Goal: Task Accomplishment & Management: Manage account settings

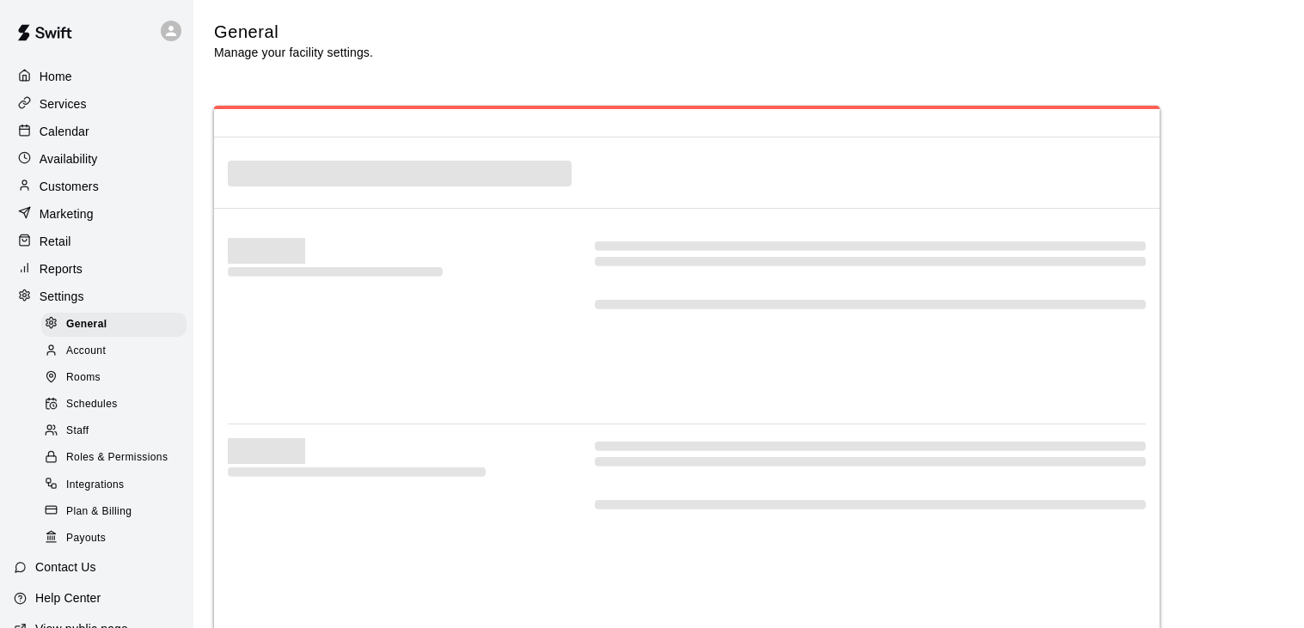
select select "**"
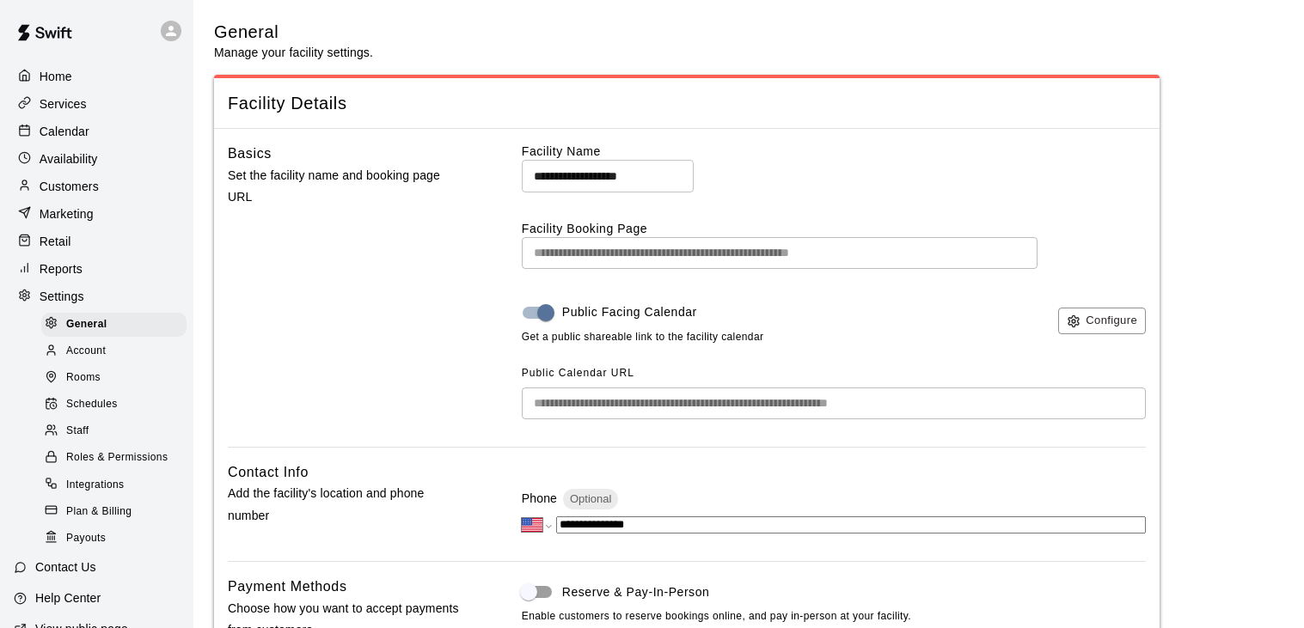
click at [83, 131] on p "Calendar" at bounding box center [65, 131] width 50 height 17
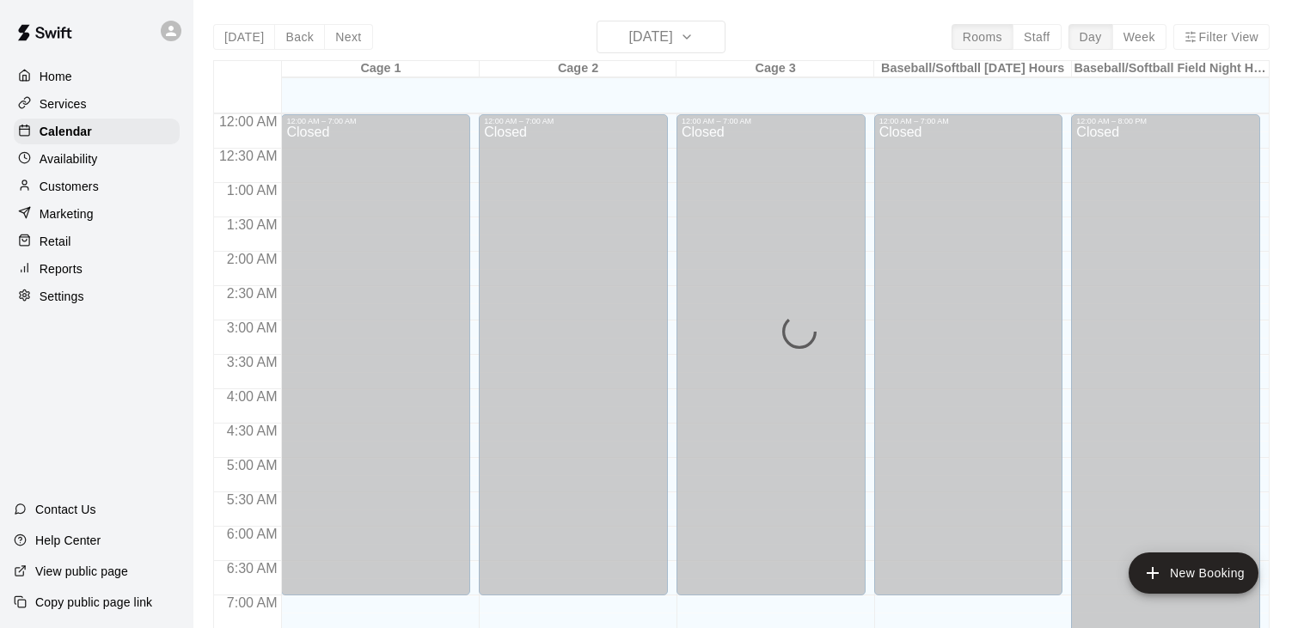
scroll to position [1064, 0]
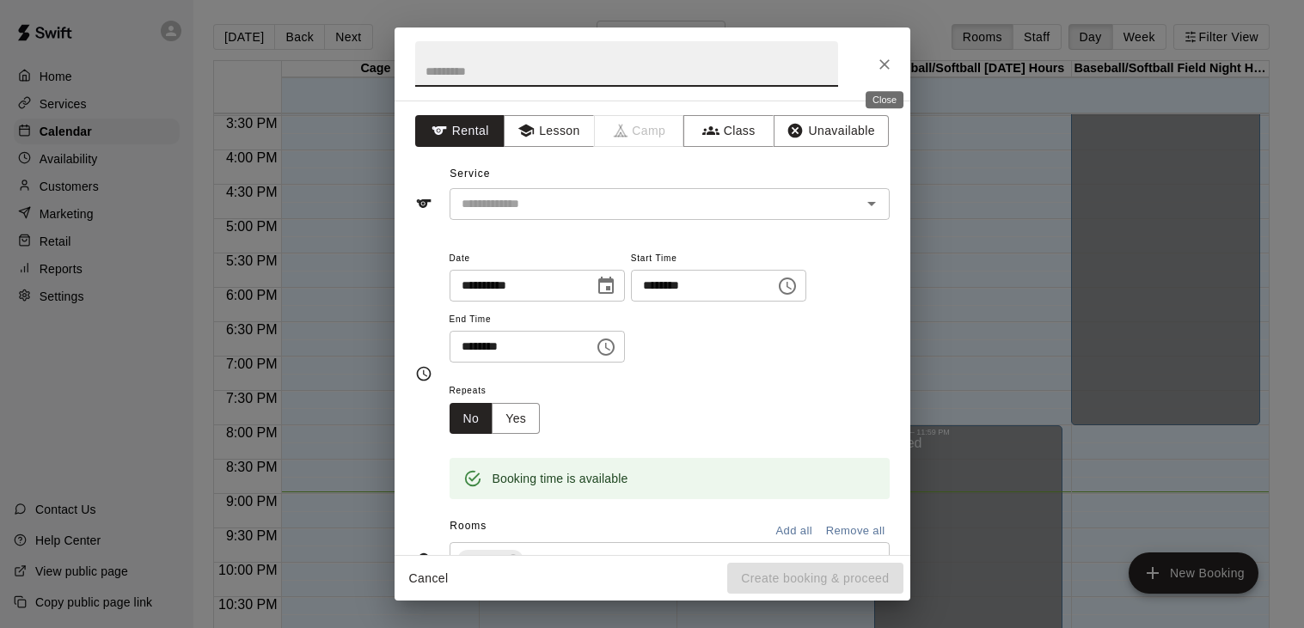
click at [881, 61] on icon "Close" at bounding box center [884, 64] width 10 height 10
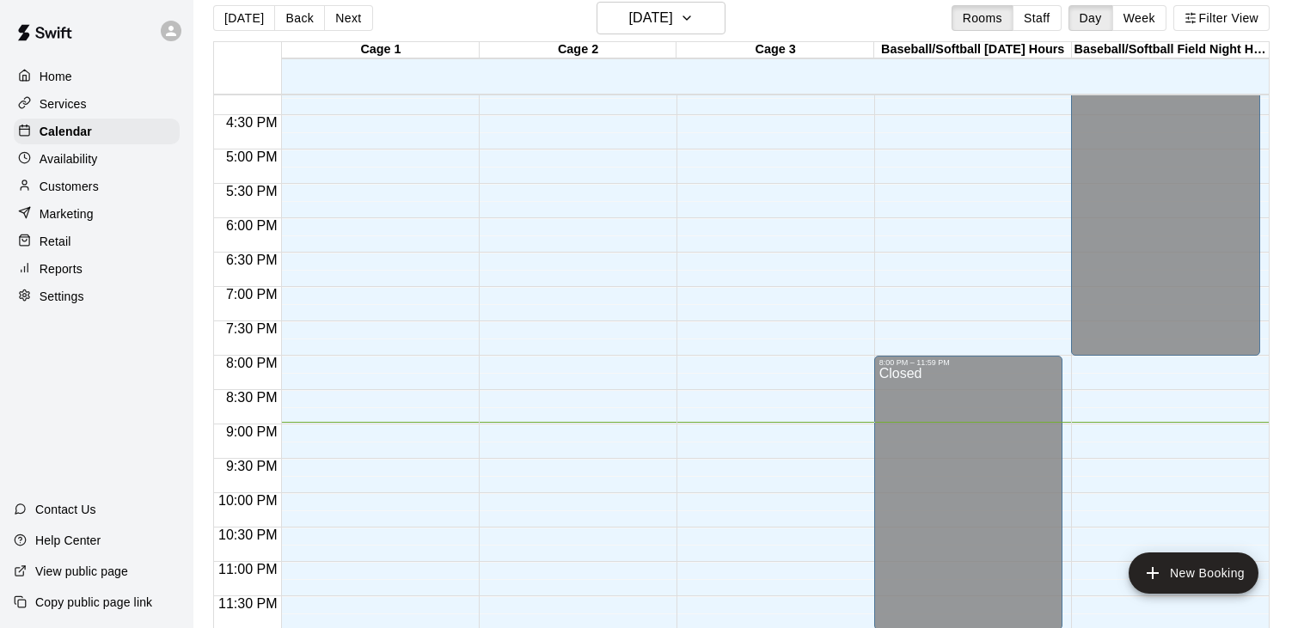
scroll to position [28, 0]
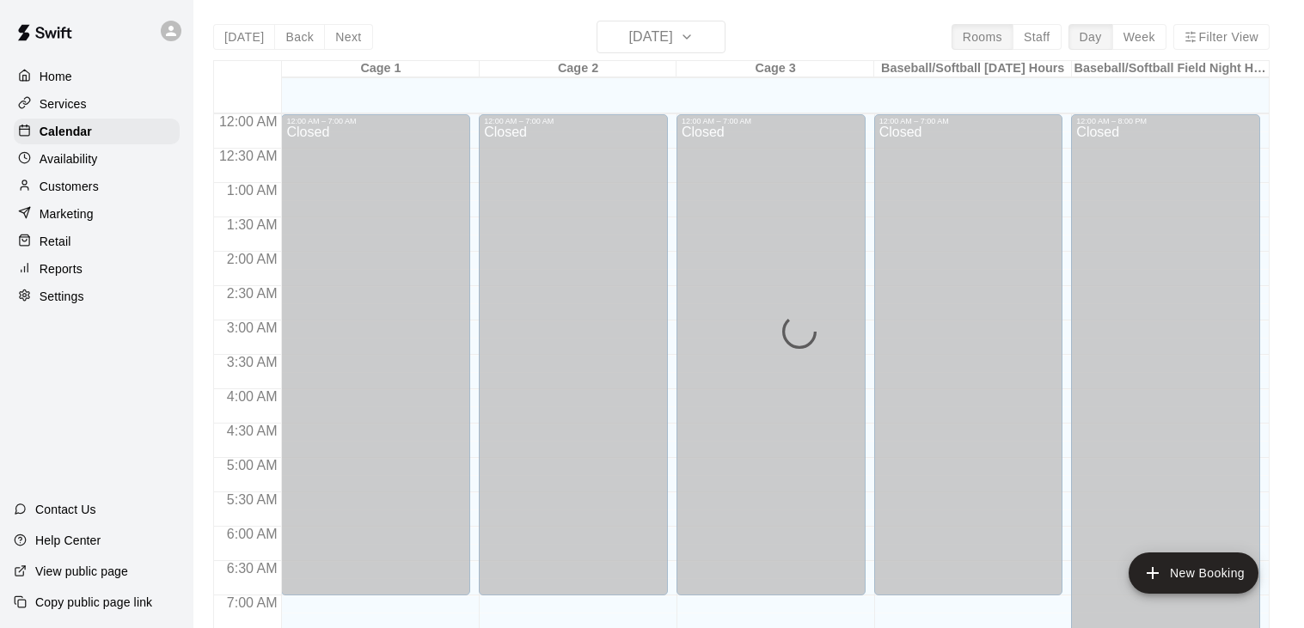
scroll to position [1064, 0]
